Goal: Information Seeking & Learning: Learn about a topic

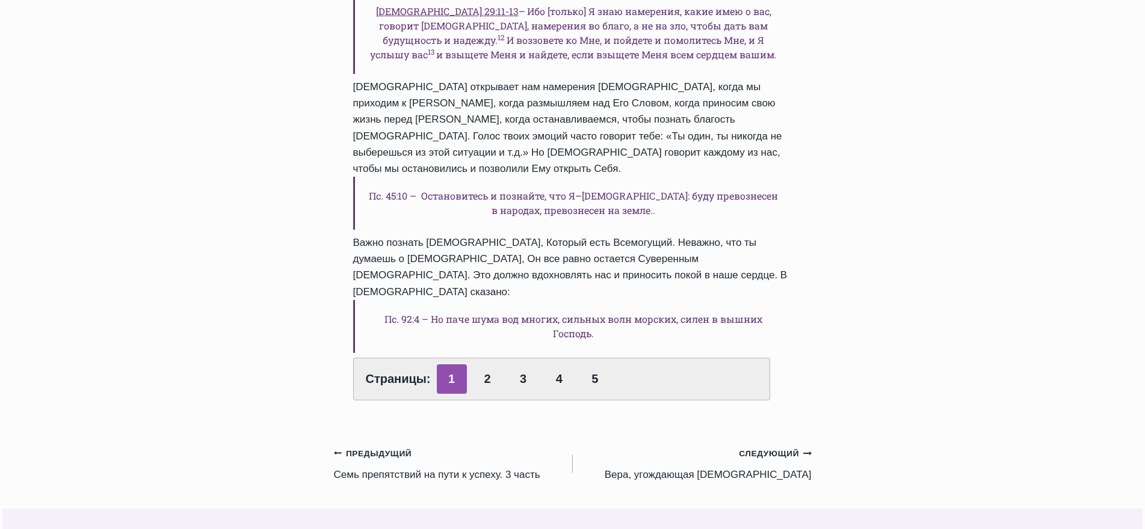
scroll to position [541, 0]
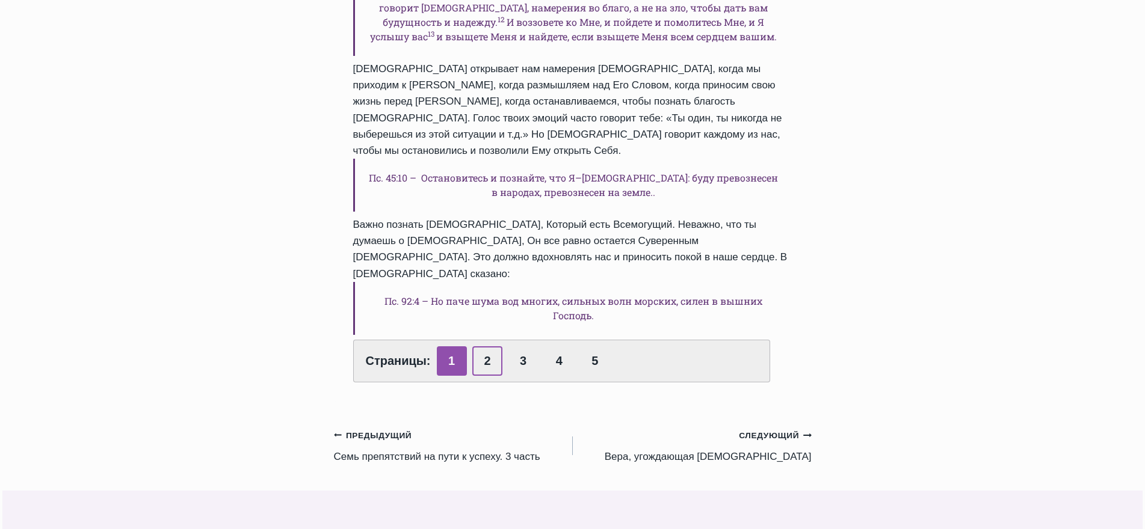
click at [487, 347] on link "2" at bounding box center [487, 361] width 30 height 29
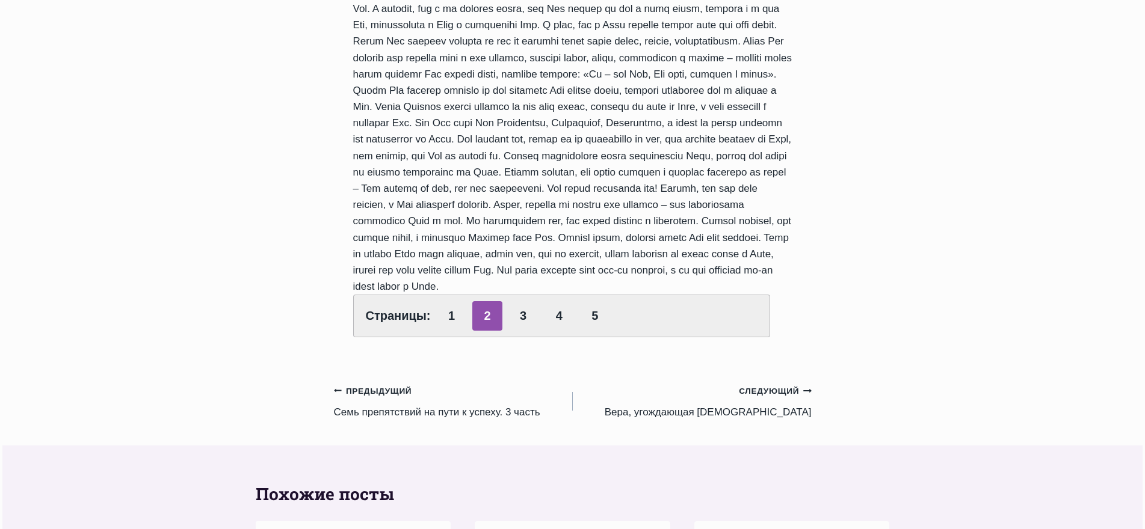
scroll to position [662, 0]
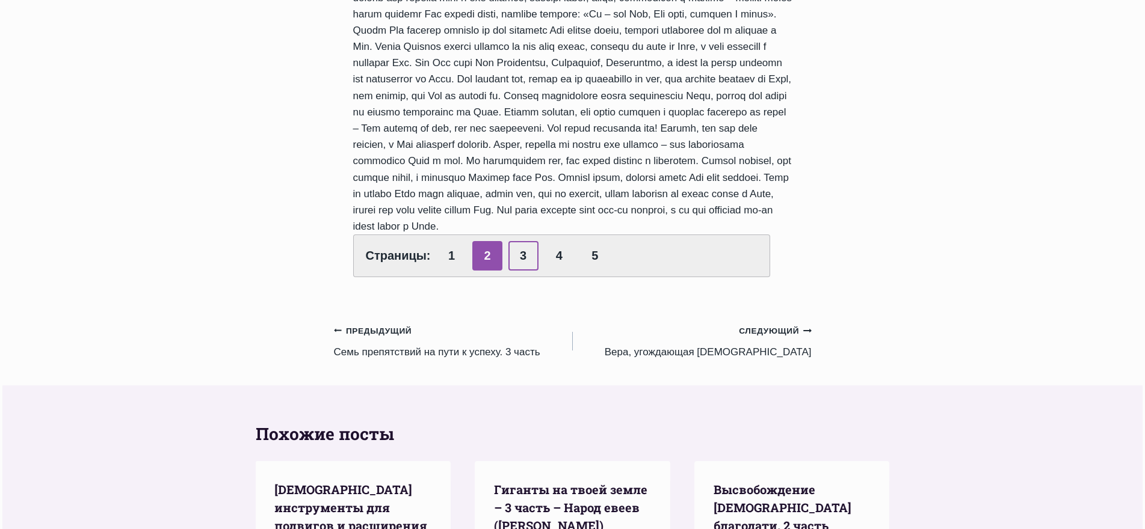
click at [530, 271] on link "3" at bounding box center [523, 255] width 30 height 29
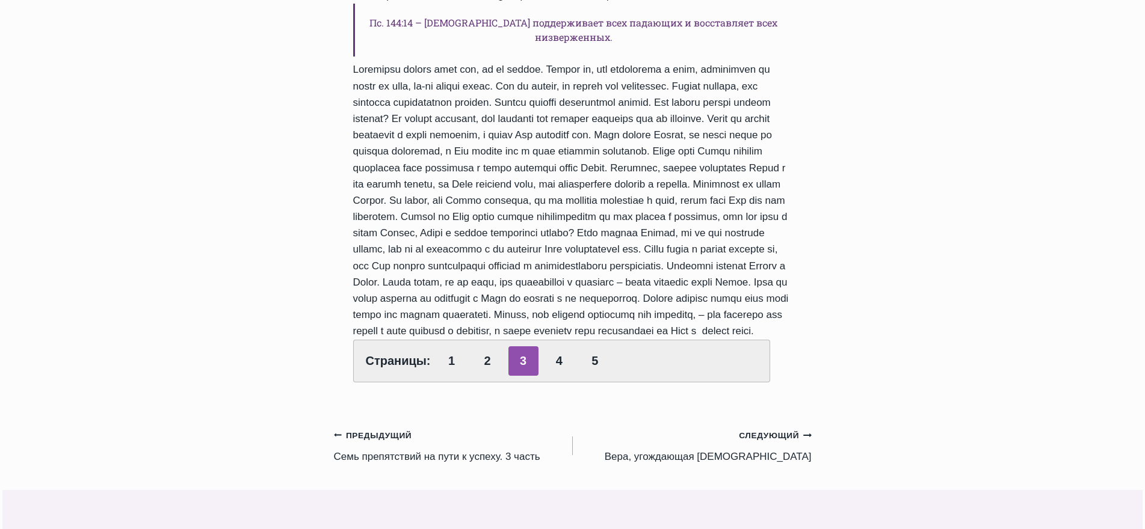
scroll to position [782, 0]
